Goal: Task Accomplishment & Management: Manage account settings

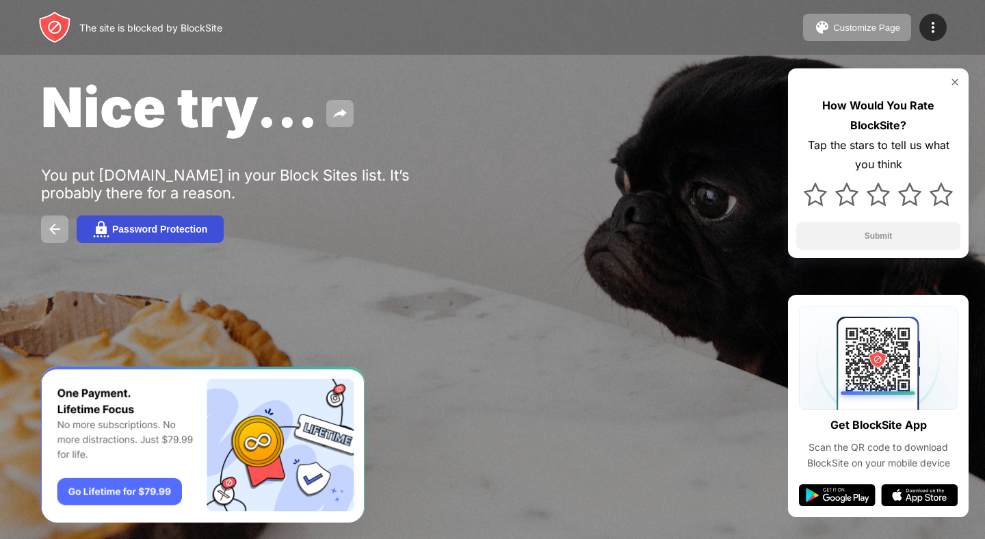
click at [164, 228] on div "Password Protection" at bounding box center [159, 229] width 95 height 11
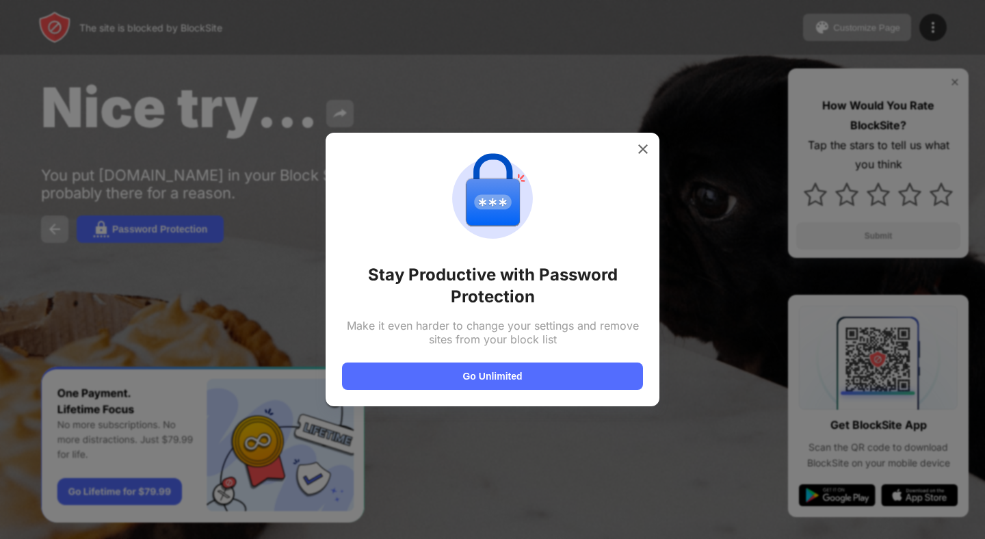
click at [641, 146] on img at bounding box center [643, 149] width 14 height 14
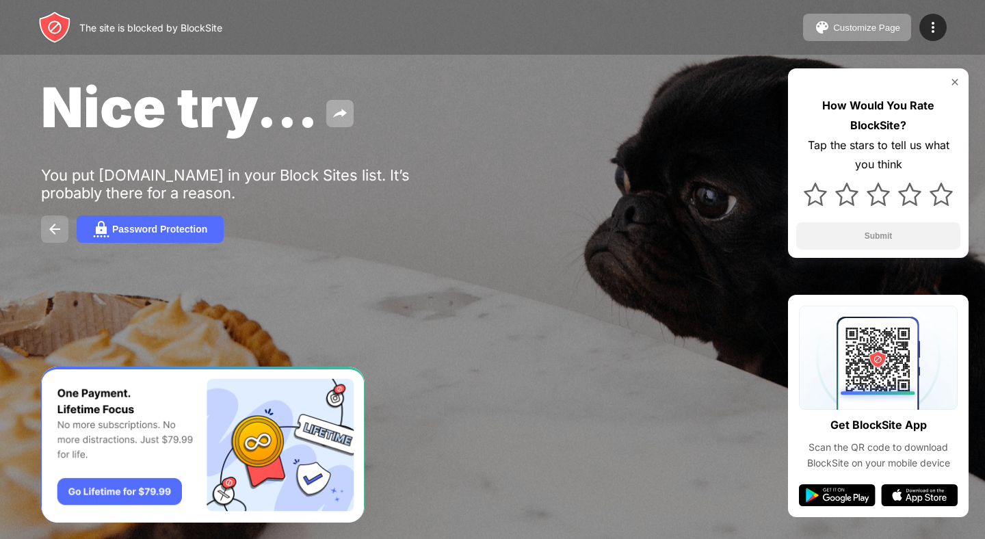
click at [45, 228] on button at bounding box center [54, 228] width 27 height 27
click at [944, 86] on div at bounding box center [878, 82] width 164 height 11
click at [930, 26] on img at bounding box center [933, 27] width 16 height 16
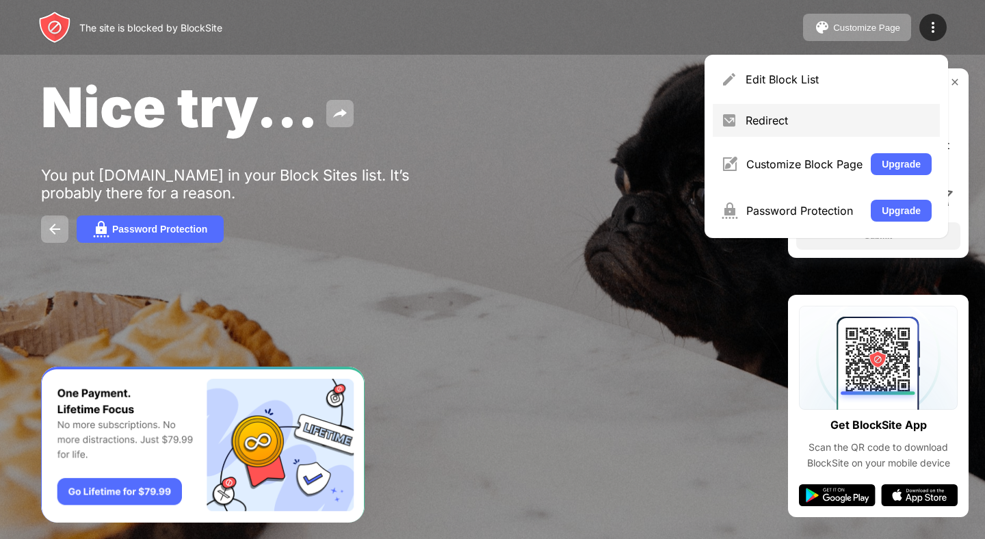
click at [840, 111] on div "Redirect" at bounding box center [826, 120] width 227 height 33
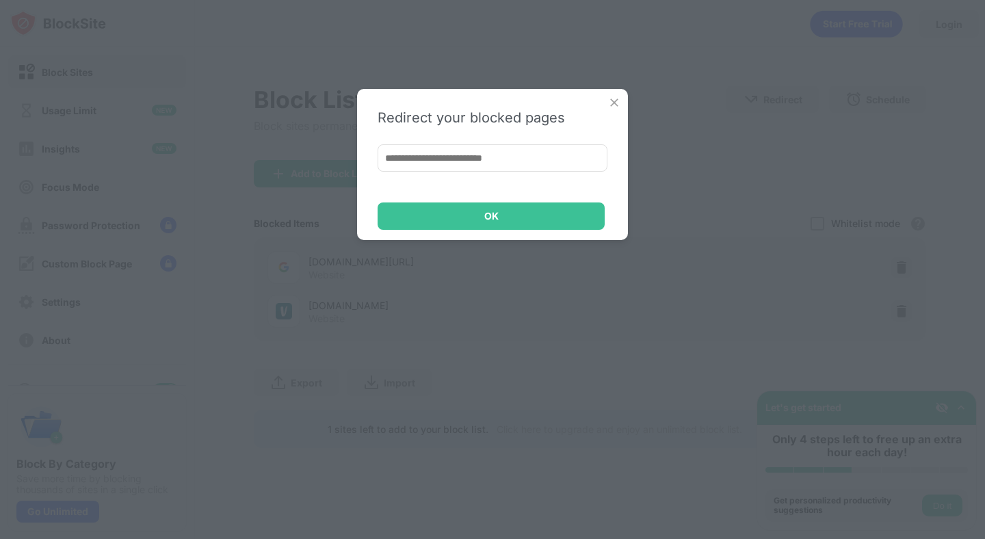
click at [613, 100] on img at bounding box center [614, 103] width 14 height 14
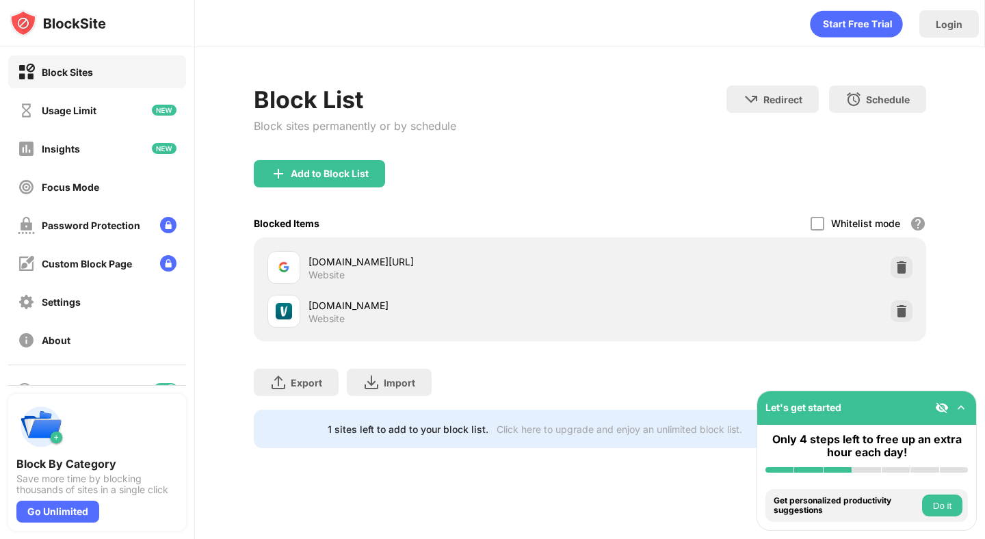
click at [589, 281] on div "google.com/aclk?sa=L&ai=DChsSEwjrza3-3aaQAxVkolAGHUsCFPYYACICCAEQOxoCZGc&co=1&a…" at bounding box center [448, 267] width 281 height 27
click at [562, 241] on div "google.com/aclk?sa=L&ai=DChsSEwjrza3-3aaQAxVkolAGHUsCFPYYACICCAEQOxoCZGc&co=1&a…" at bounding box center [590, 289] width 672 height 104
drag, startPoint x: 522, startPoint y: 271, endPoint x: 520, endPoint y: 315, distance: 43.1
click at [520, 315] on div "google.com/aclk?sa=L&ai=DChsSEwjrza3-3aaQAxVkolAGHUsCFPYYACICCAEQOxoCZGc&co=1&a…" at bounding box center [589, 290] width 655 height 88
drag, startPoint x: 522, startPoint y: 284, endPoint x: 522, endPoint y: 254, distance: 30.1
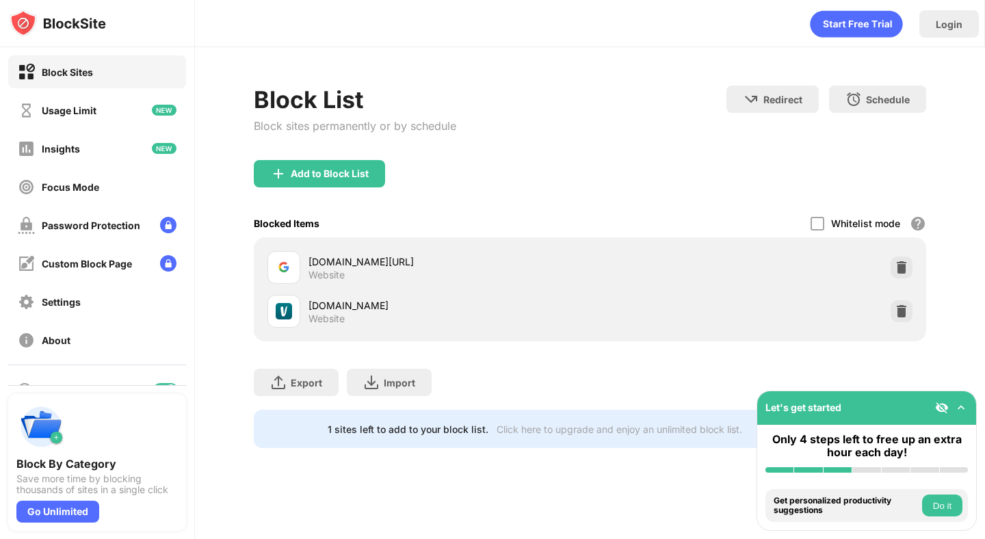
click at [522, 254] on div "google.com/aclk?sa=L&ai=DChsSEwjrza3-3aaQAxVkolAGHUsCFPYYACICCAEQOxoCZGc&co=1&a…" at bounding box center [448, 267] width 281 height 27
click at [115, 72] on div "Block Sites" at bounding box center [97, 71] width 178 height 33
click at [955, 407] on img at bounding box center [961, 408] width 14 height 14
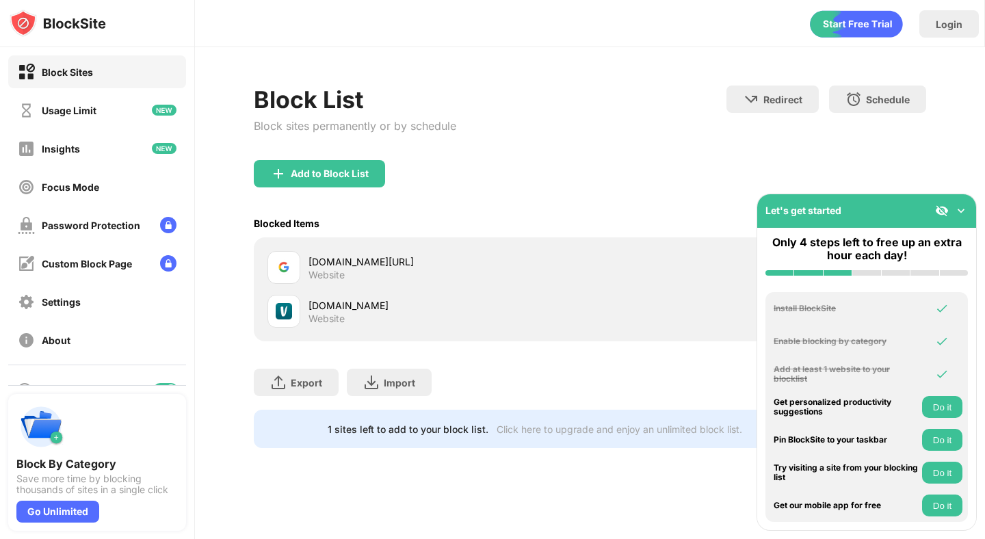
click at [962, 213] on img at bounding box center [961, 211] width 14 height 14
